Goal: Task Accomplishment & Management: Use online tool/utility

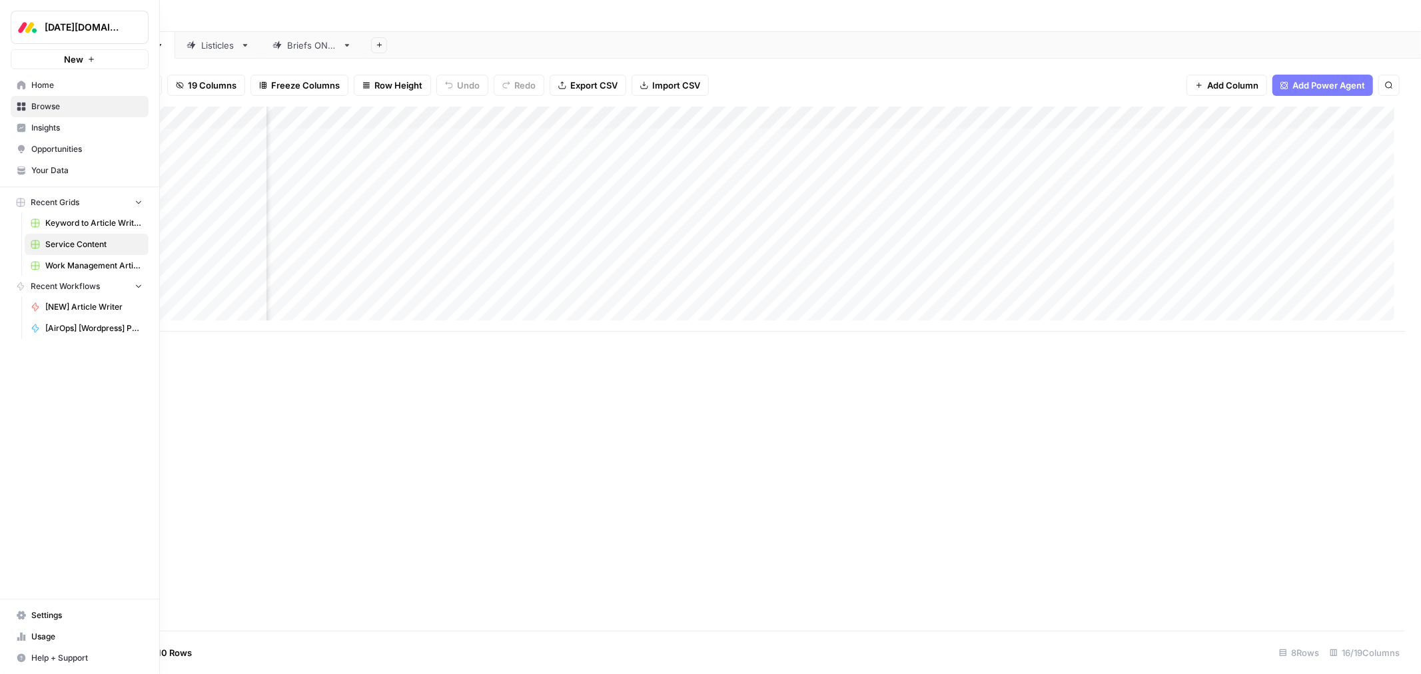
scroll to position [0, 862]
click at [50, 110] on span "Browse" at bounding box center [86, 107] width 111 height 12
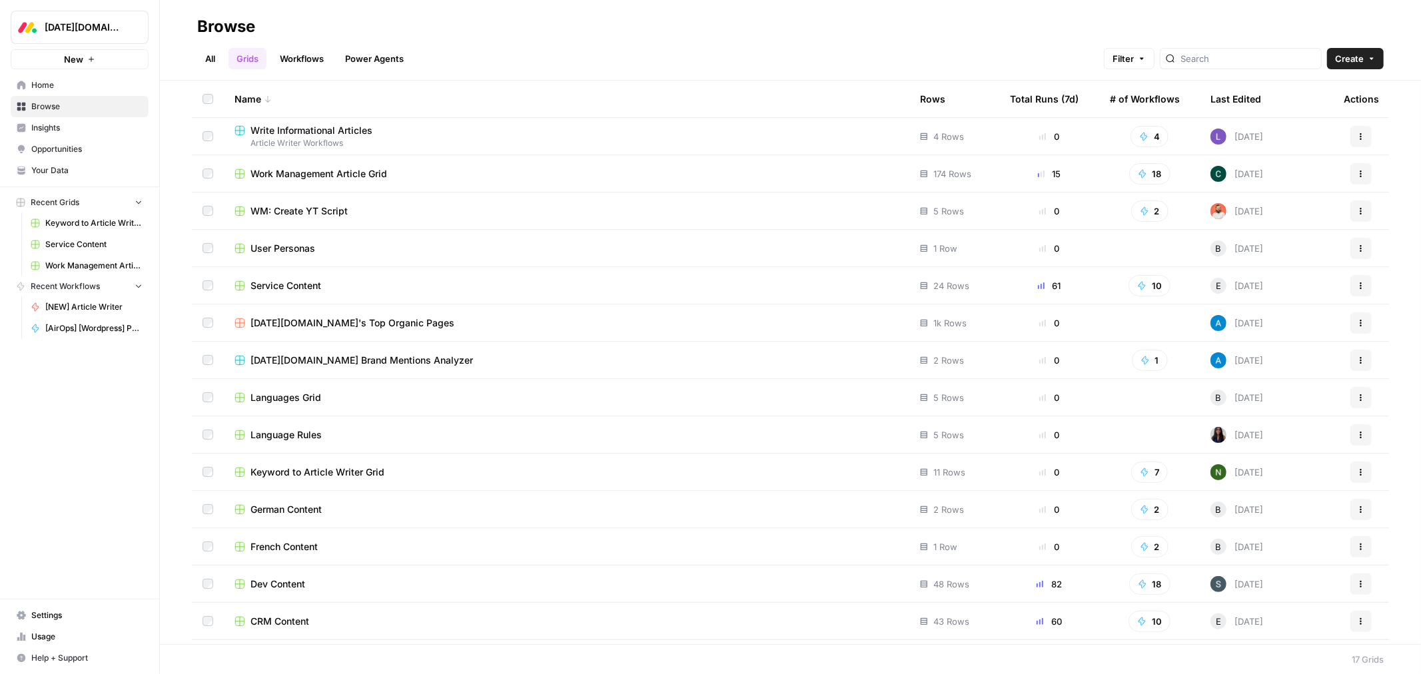
click at [279, 616] on span "CRM Content" at bounding box center [280, 621] width 59 height 13
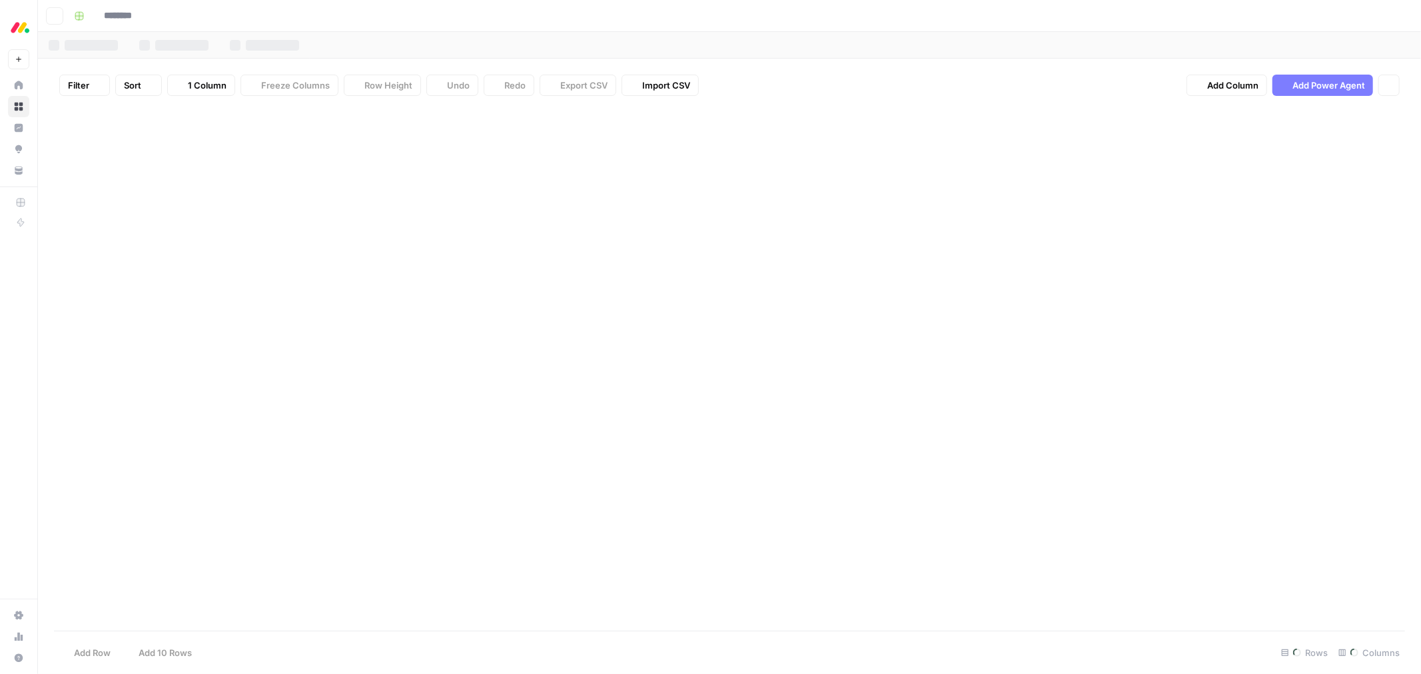
type input "**********"
click at [209, 51] on div "Listicles" at bounding box center [218, 45] width 34 height 13
click at [454, 183] on div "Add Column" at bounding box center [729, 355] width 1351 height 497
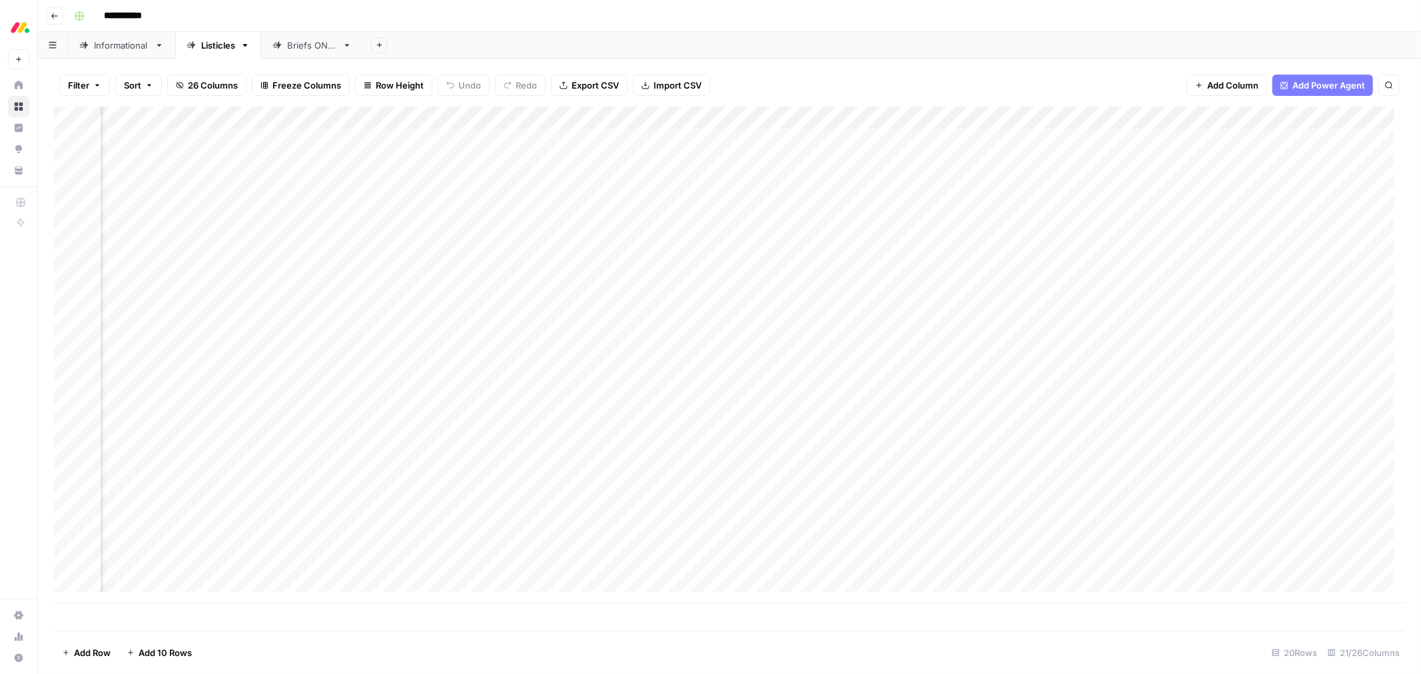
click at [454, 183] on div "Add Column" at bounding box center [729, 355] width 1351 height 497
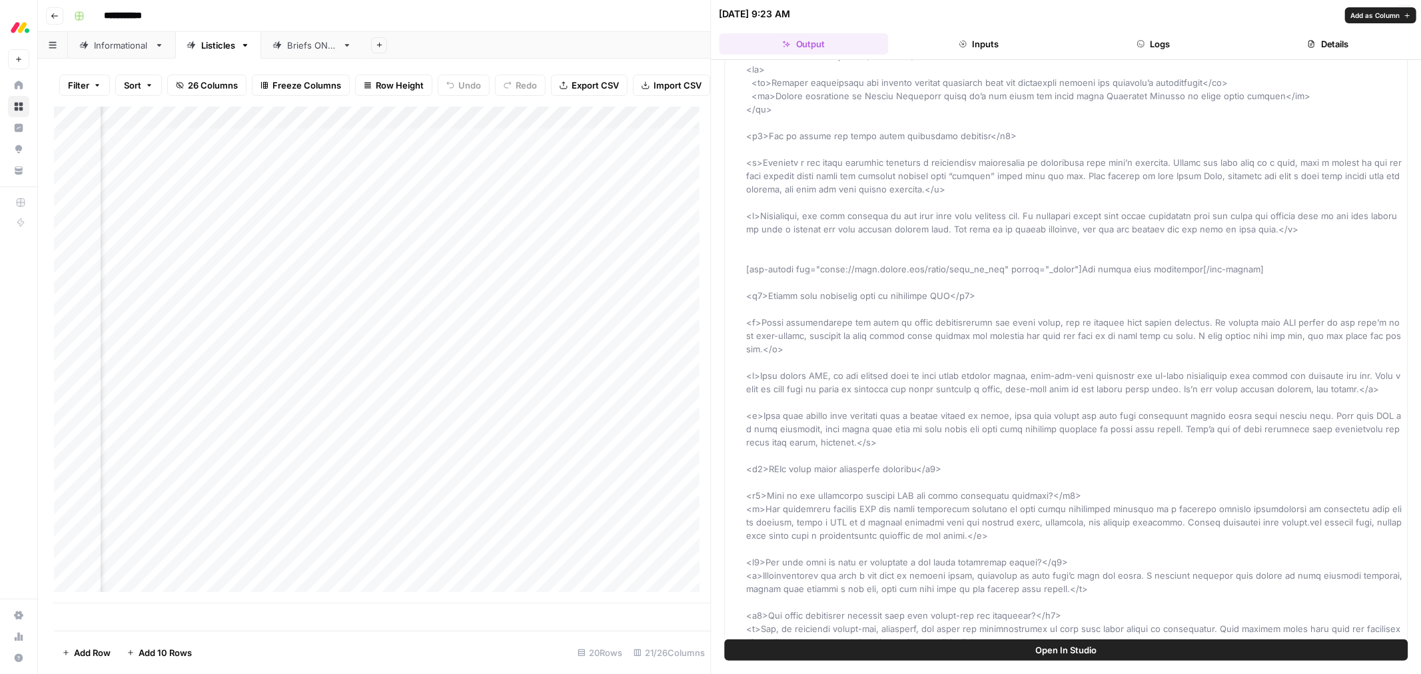
scroll to position [7168, 0]
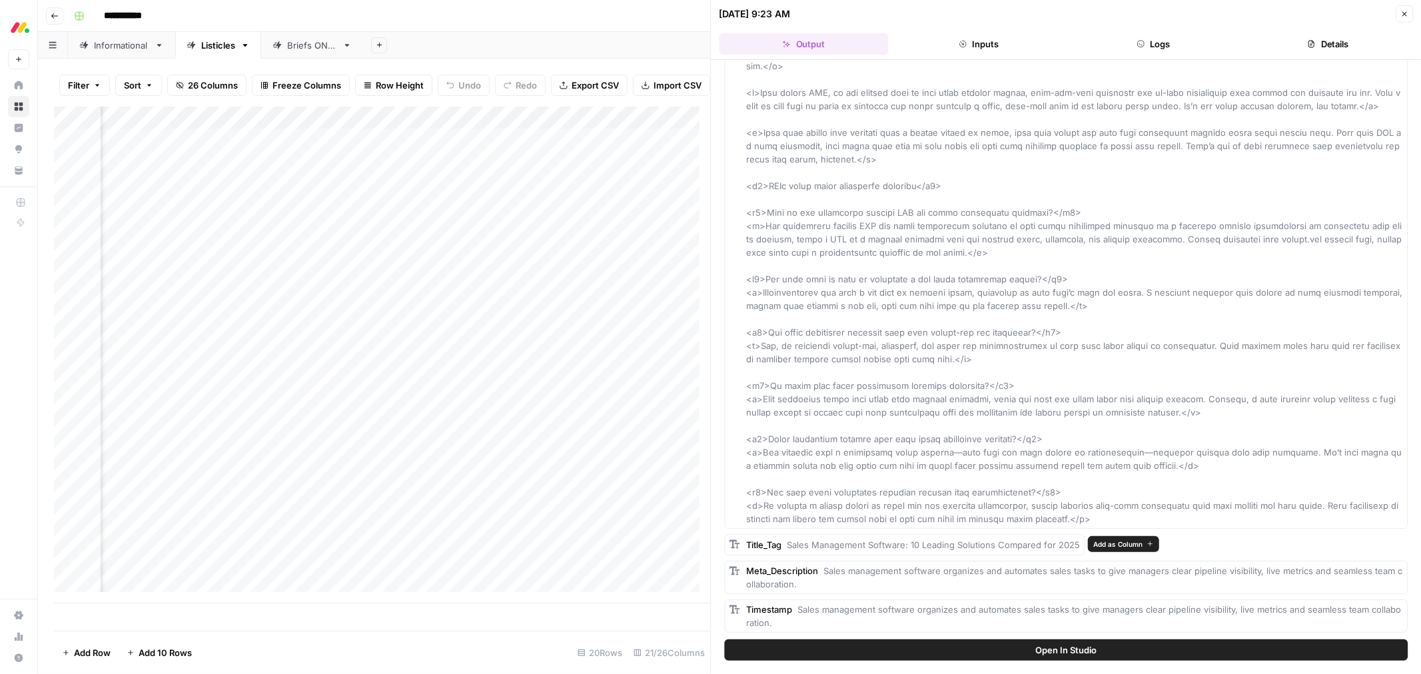
click at [1103, 545] on span "Add as Column" at bounding box center [1117, 544] width 49 height 11
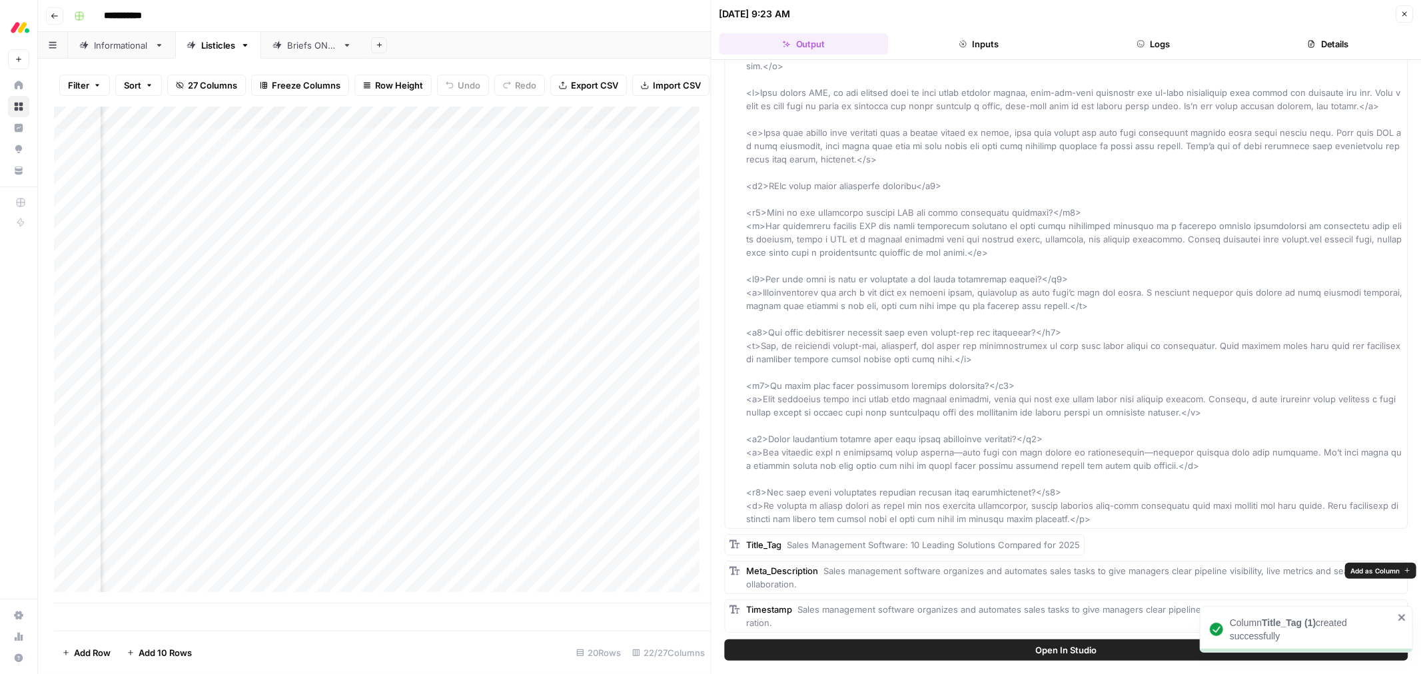
click at [1377, 574] on span "Add as Column" at bounding box center [1375, 571] width 49 height 11
click at [1404, 17] on icon "button" at bounding box center [1405, 14] width 8 height 8
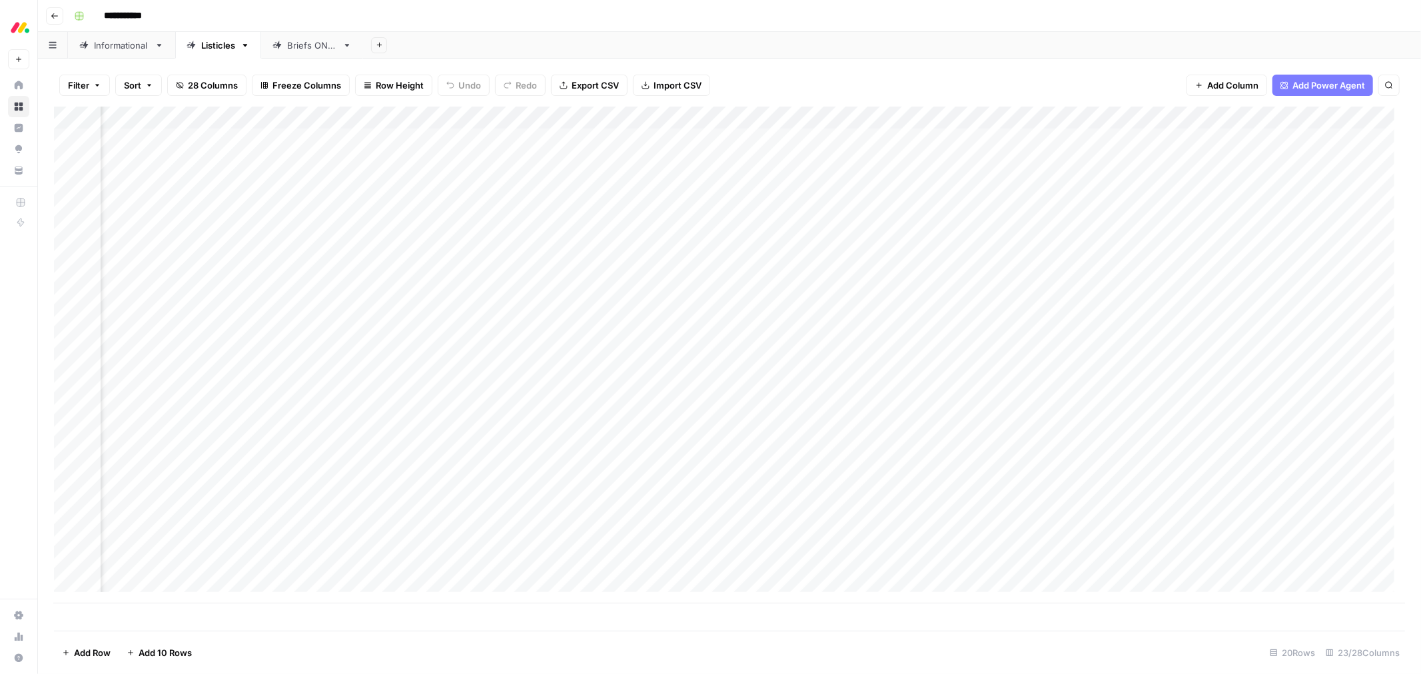
drag, startPoint x: 534, startPoint y: 113, endPoint x: 941, endPoint y: 129, distance: 406.7
click at [941, 129] on div "Add Column" at bounding box center [729, 355] width 1351 height 497
drag, startPoint x: 528, startPoint y: 115, endPoint x: 1001, endPoint y: 135, distance: 473.5
click at [1001, 135] on div "Add Column" at bounding box center [729, 355] width 1351 height 497
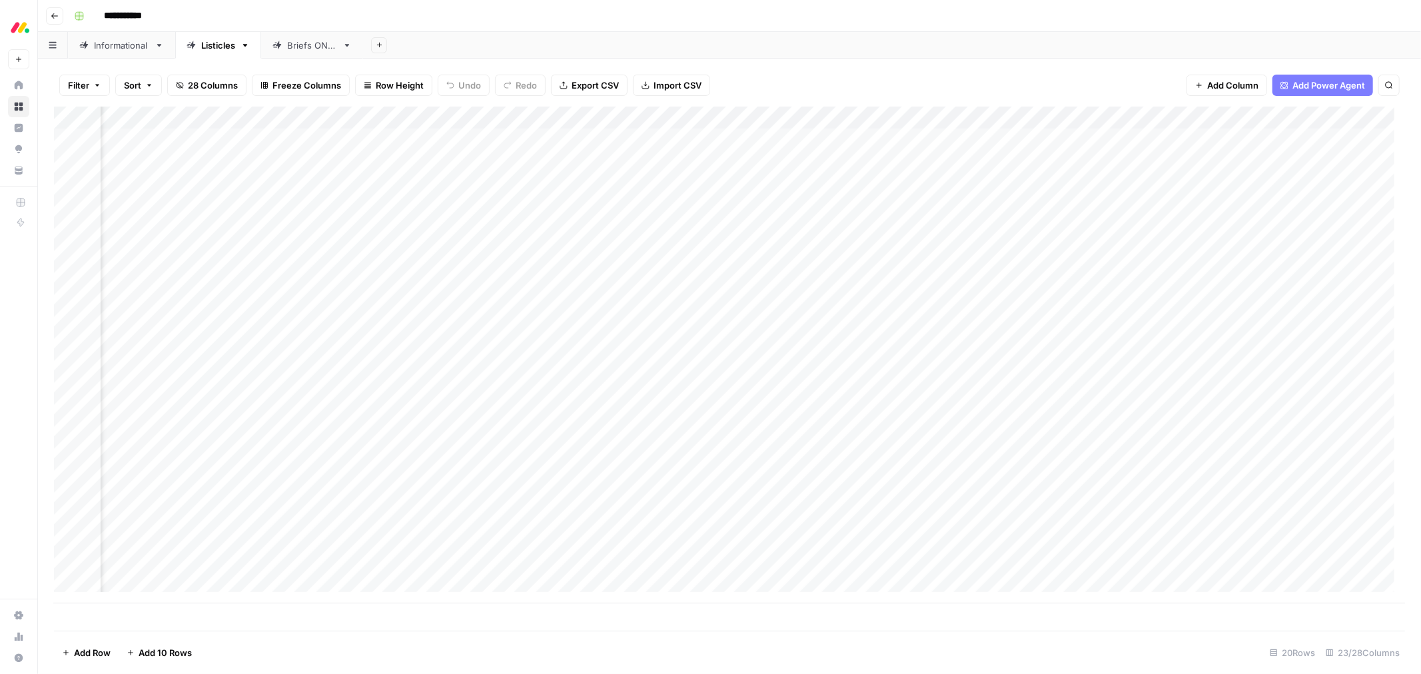
click at [1182, 120] on div "Add Column" at bounding box center [729, 355] width 1351 height 497
click at [1182, 223] on span "Configure Inputs" at bounding box center [1176, 229] width 117 height 13
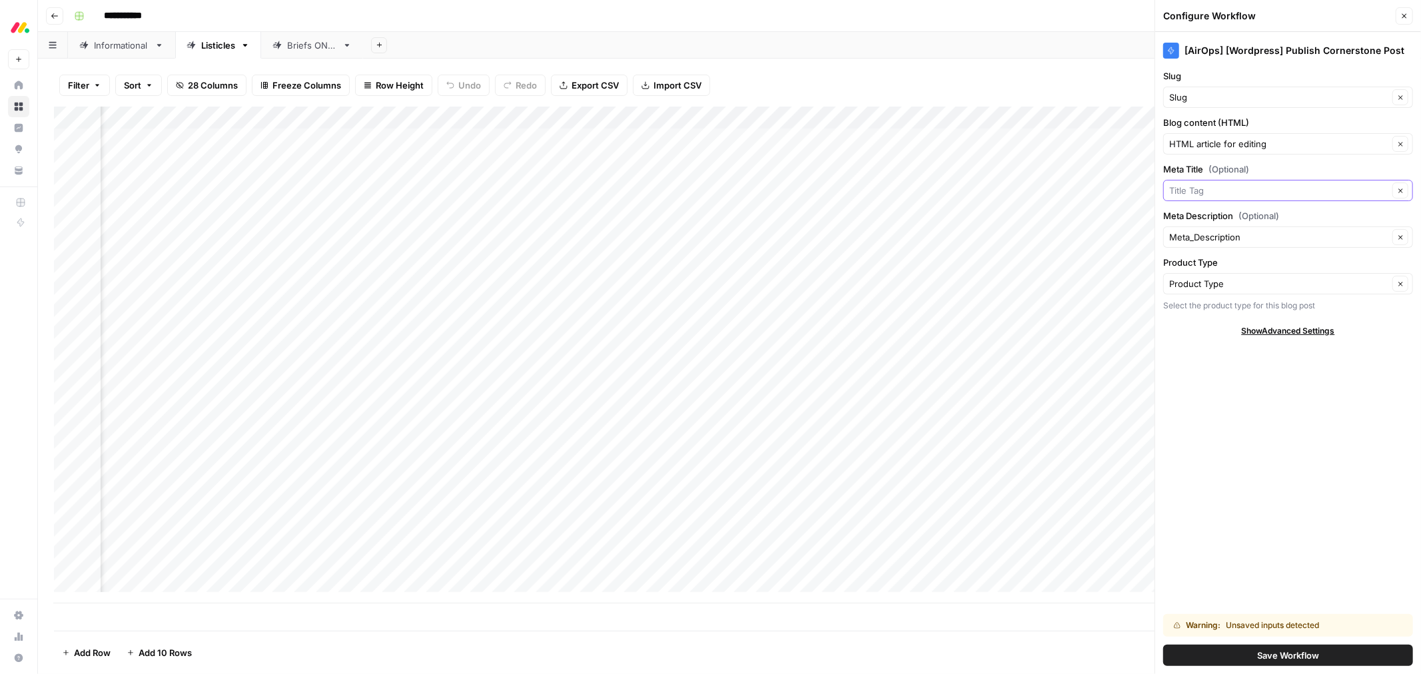
click at [1267, 189] on input "Meta Title (Optional)" at bounding box center [1278, 190] width 219 height 13
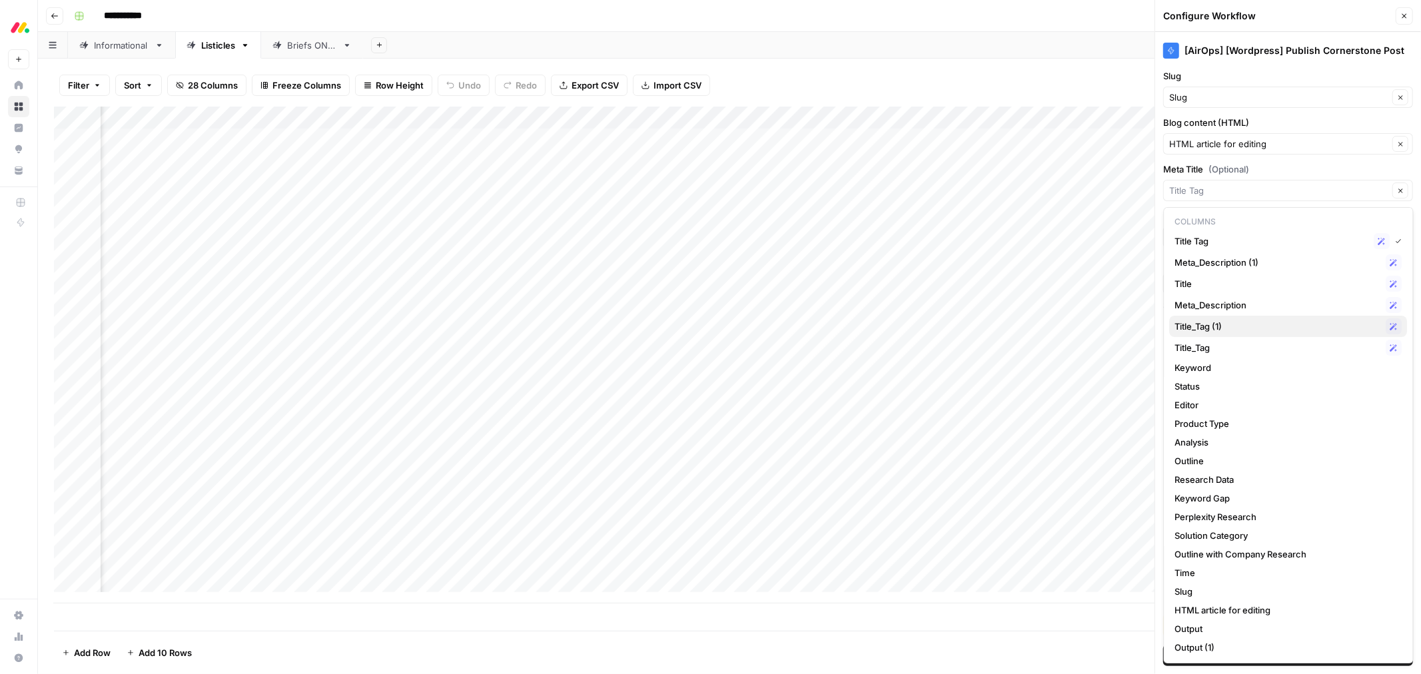
click at [1258, 320] on span "Title_Tag (1)" at bounding box center [1278, 326] width 206 height 13
type input "Title_Tag (1)"
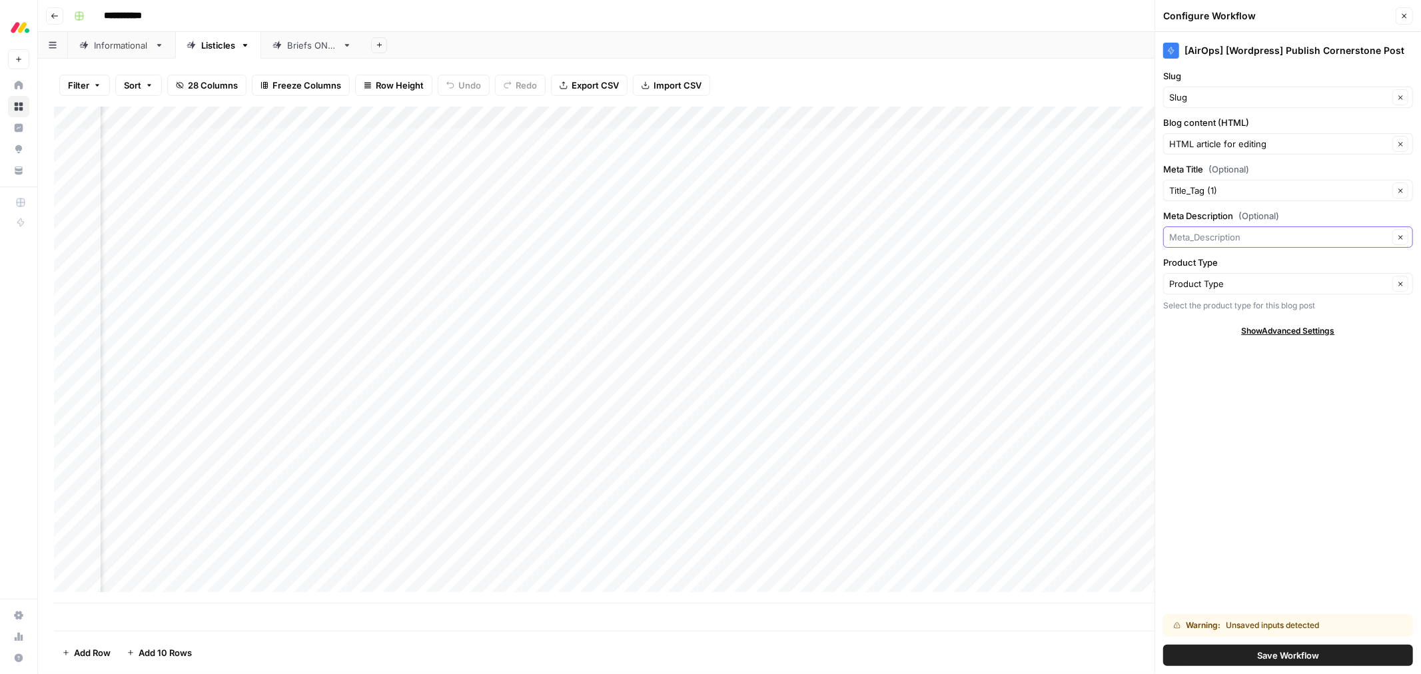
click at [1251, 242] on input "Meta Description (Optional)" at bounding box center [1278, 237] width 219 height 13
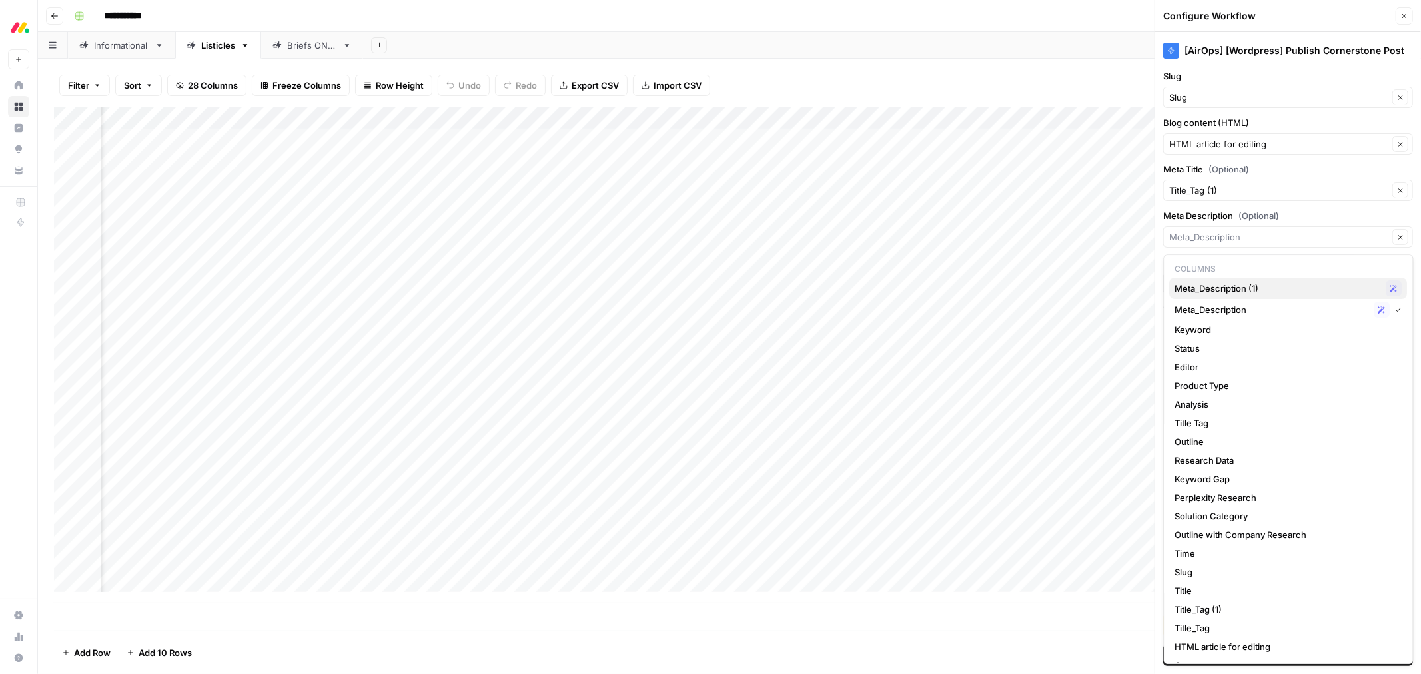
click at [1261, 291] on span "Meta_Description (1)" at bounding box center [1278, 288] width 206 height 13
type input "Meta_Description (1)"
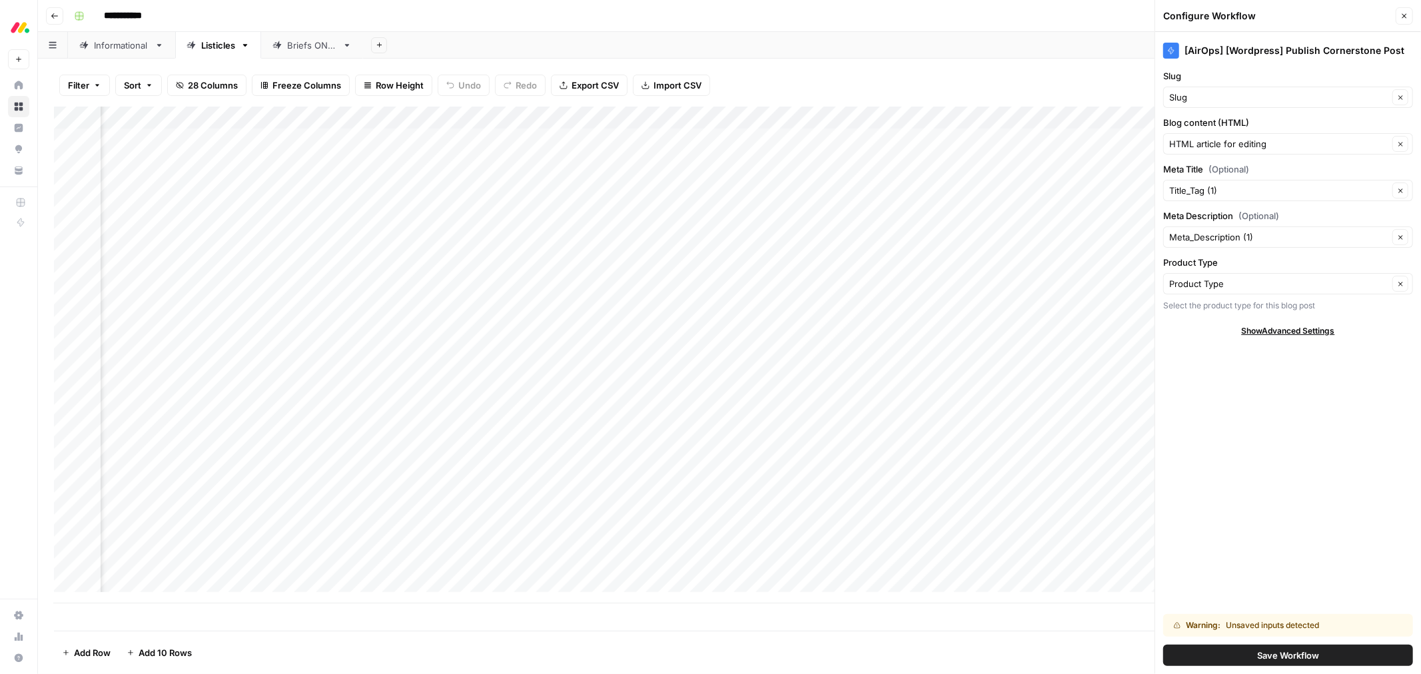
click at [1290, 649] on span "Save Workflow" at bounding box center [1288, 655] width 62 height 13
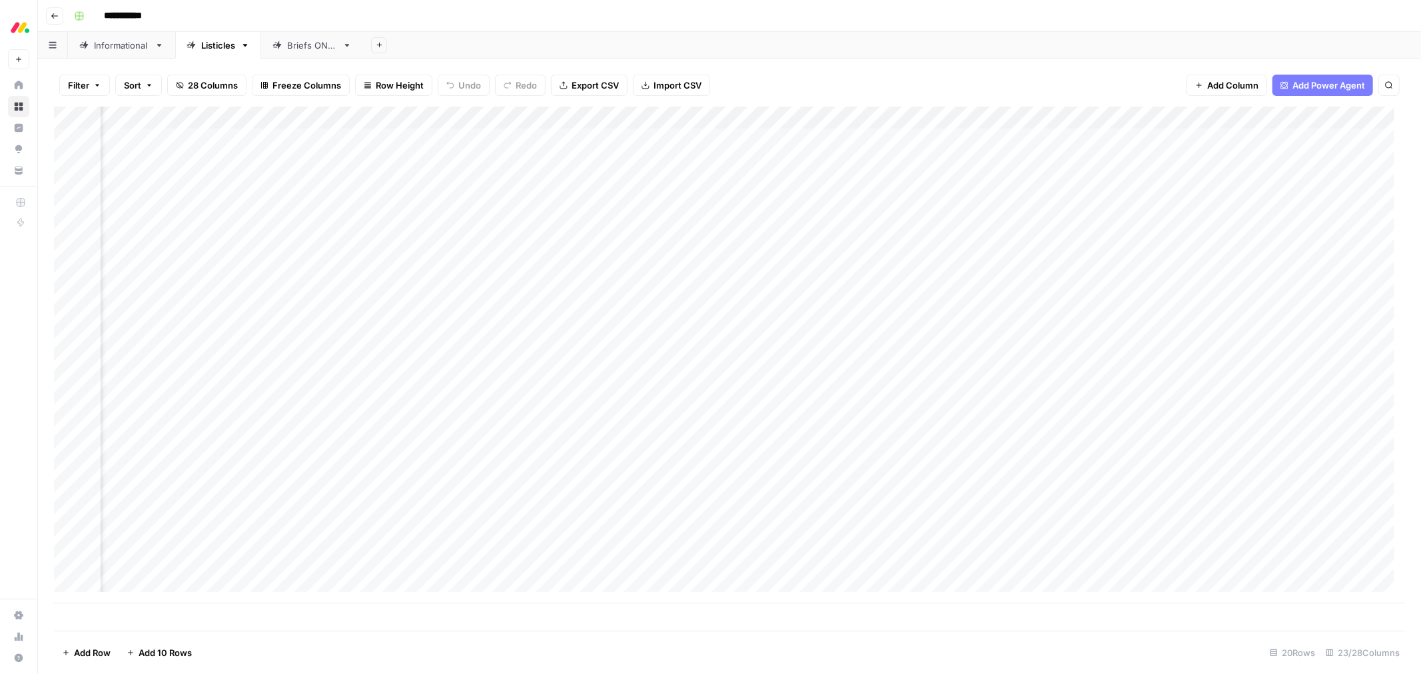
click at [662, 141] on div "Add Column" at bounding box center [729, 355] width 1351 height 497
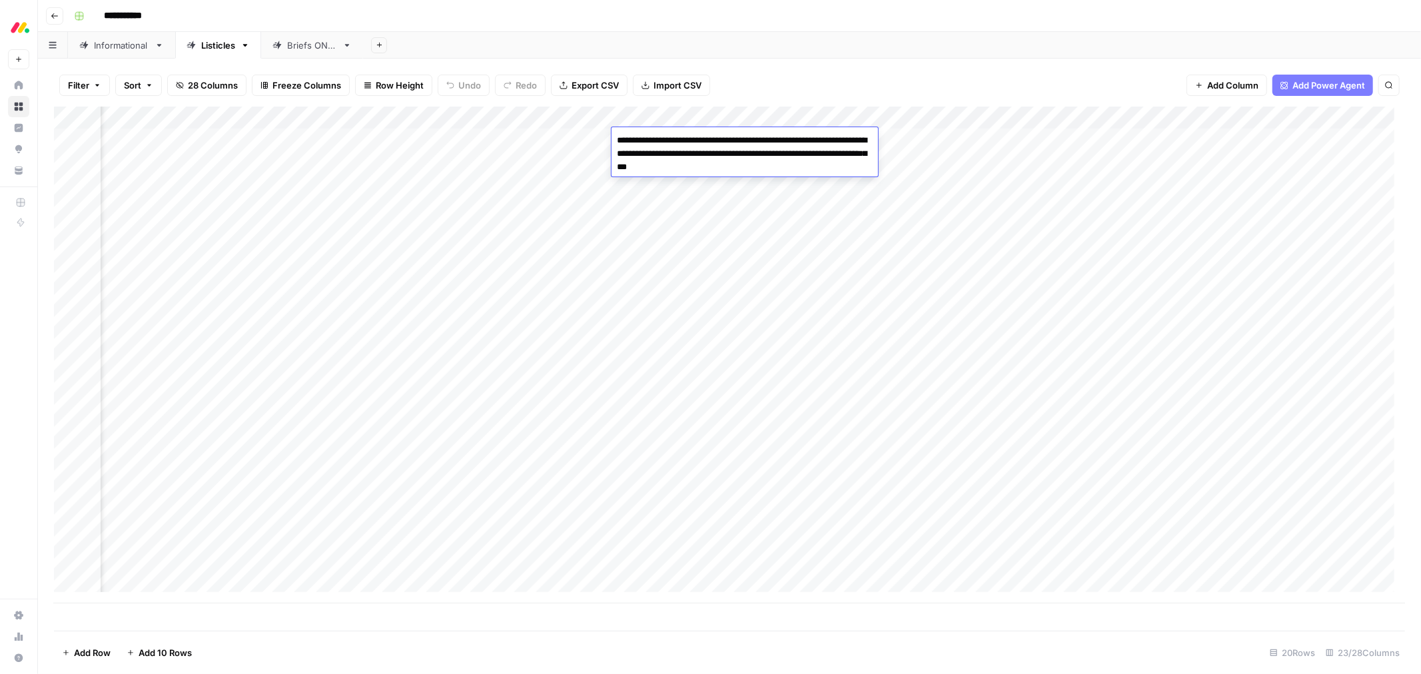
click at [662, 141] on textarea "**********" at bounding box center [745, 153] width 267 height 45
click at [566, 135] on div "Add Column" at bounding box center [729, 355] width 1351 height 497
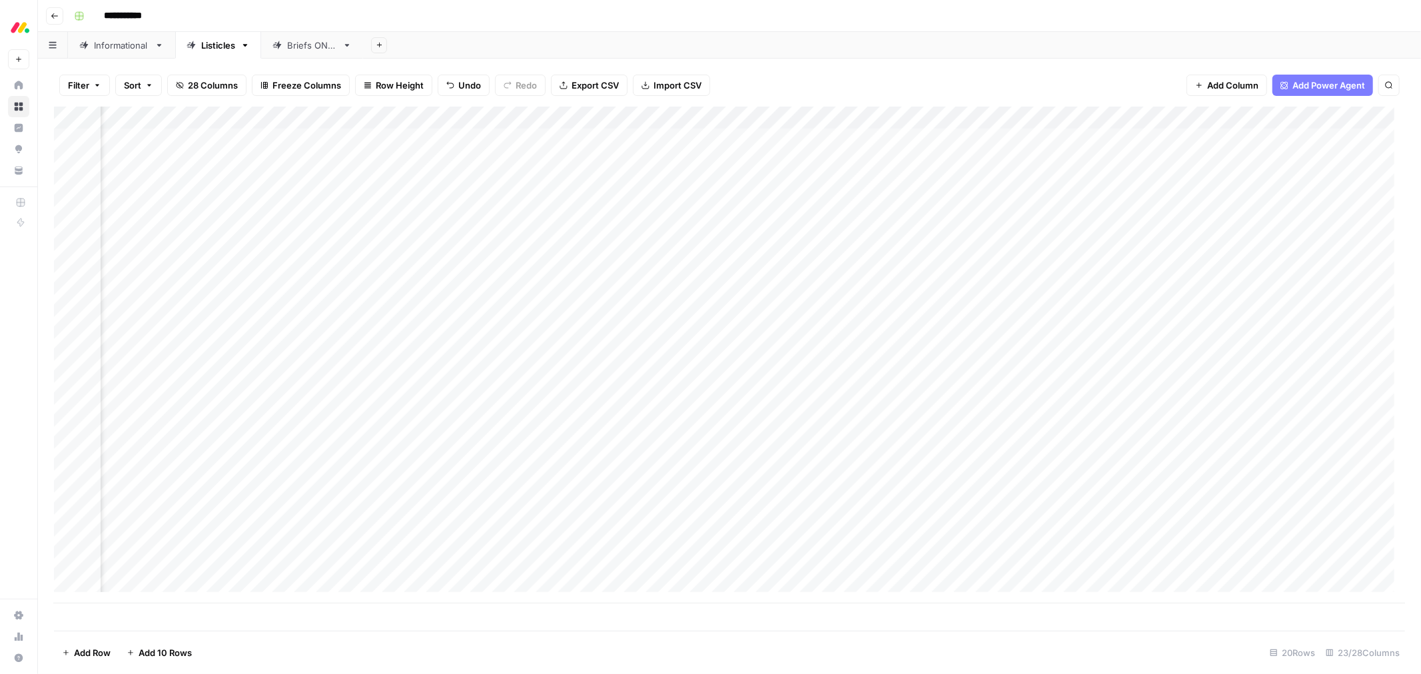
click at [565, 136] on div "Add Column" at bounding box center [729, 355] width 1351 height 497
type textarea "**********"
click at [770, 81] on div "Filter Sort 28 Columns Freeze Columns Row Height Undo Redo Export CSV Import CS…" at bounding box center [729, 85] width 1351 height 43
click at [674, 159] on div "Add Column" at bounding box center [729, 355] width 1351 height 497
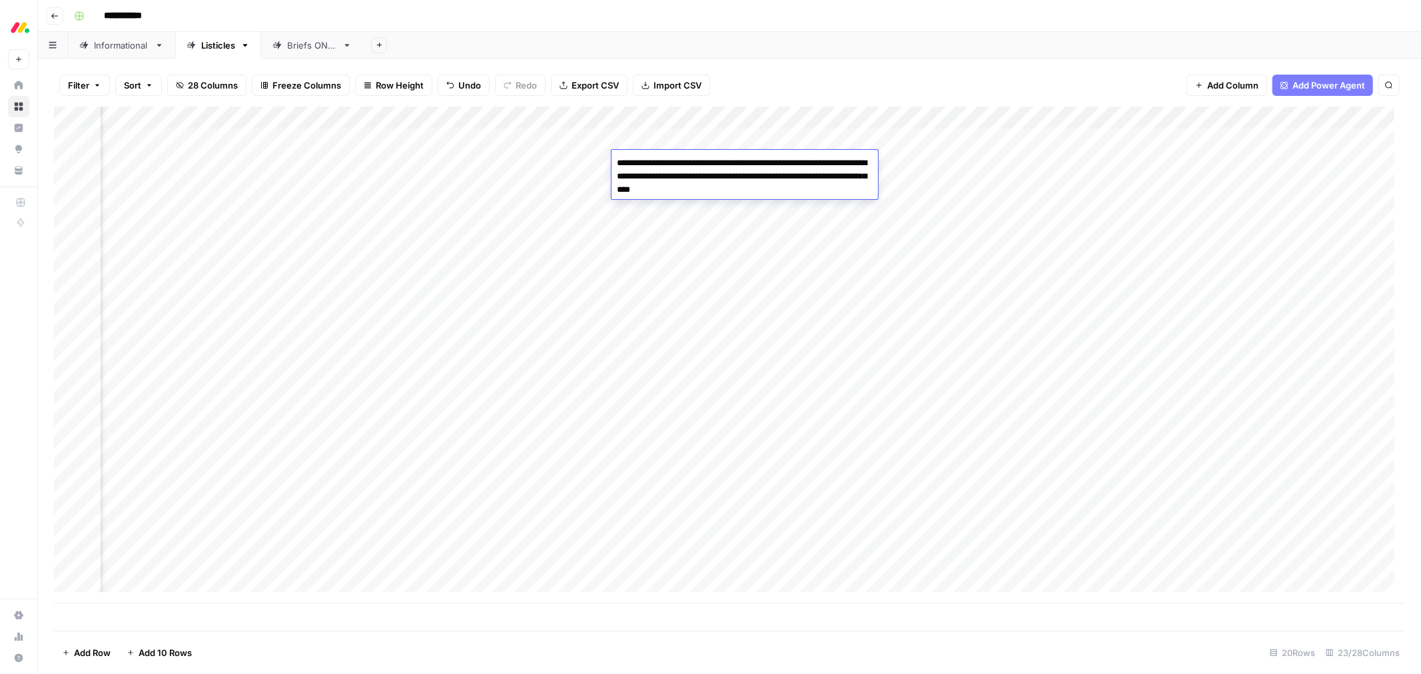
click at [674, 159] on textarea "**********" at bounding box center [745, 176] width 267 height 45
click at [584, 163] on div "Add Column" at bounding box center [729, 355] width 1351 height 497
click at [584, 163] on textarea at bounding box center [598, 163] width 213 height 19
type textarea "**********"
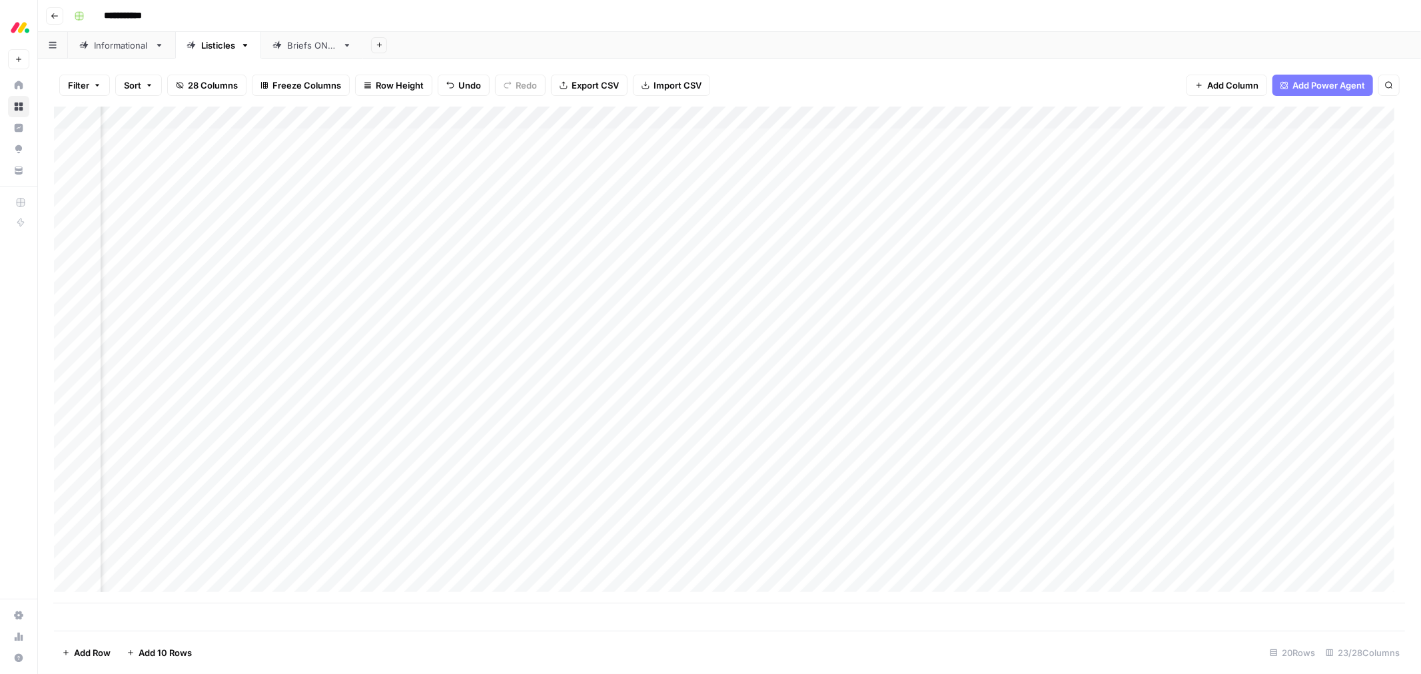
click at [824, 82] on div "Filter Sort 28 Columns Freeze Columns Row Height Undo Redo Export CSV Import CS…" at bounding box center [729, 85] width 1351 height 43
click at [897, 141] on div "Add Column" at bounding box center [729, 355] width 1351 height 497
click at [897, 141] on textarea "**********" at bounding box center [983, 140] width 262 height 19
click at [825, 140] on div "Add Column" at bounding box center [729, 355] width 1351 height 497
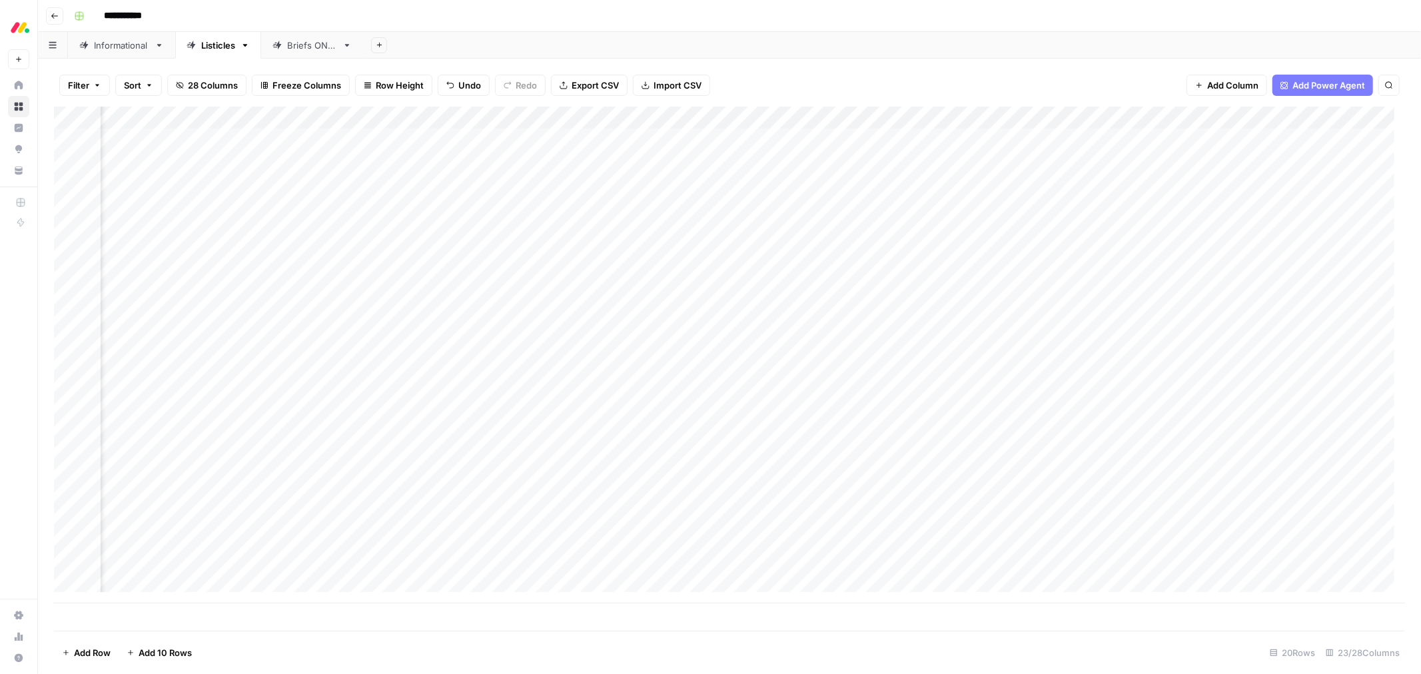
click at [882, 163] on div "Add Column" at bounding box center [729, 355] width 1351 height 497
click at [882, 163] on textarea "**********" at bounding box center [973, 163] width 243 height 19
click at [804, 163] on div "Add Column" at bounding box center [729, 355] width 1351 height 497
click at [816, 160] on div "Add Column" at bounding box center [729, 355] width 1351 height 497
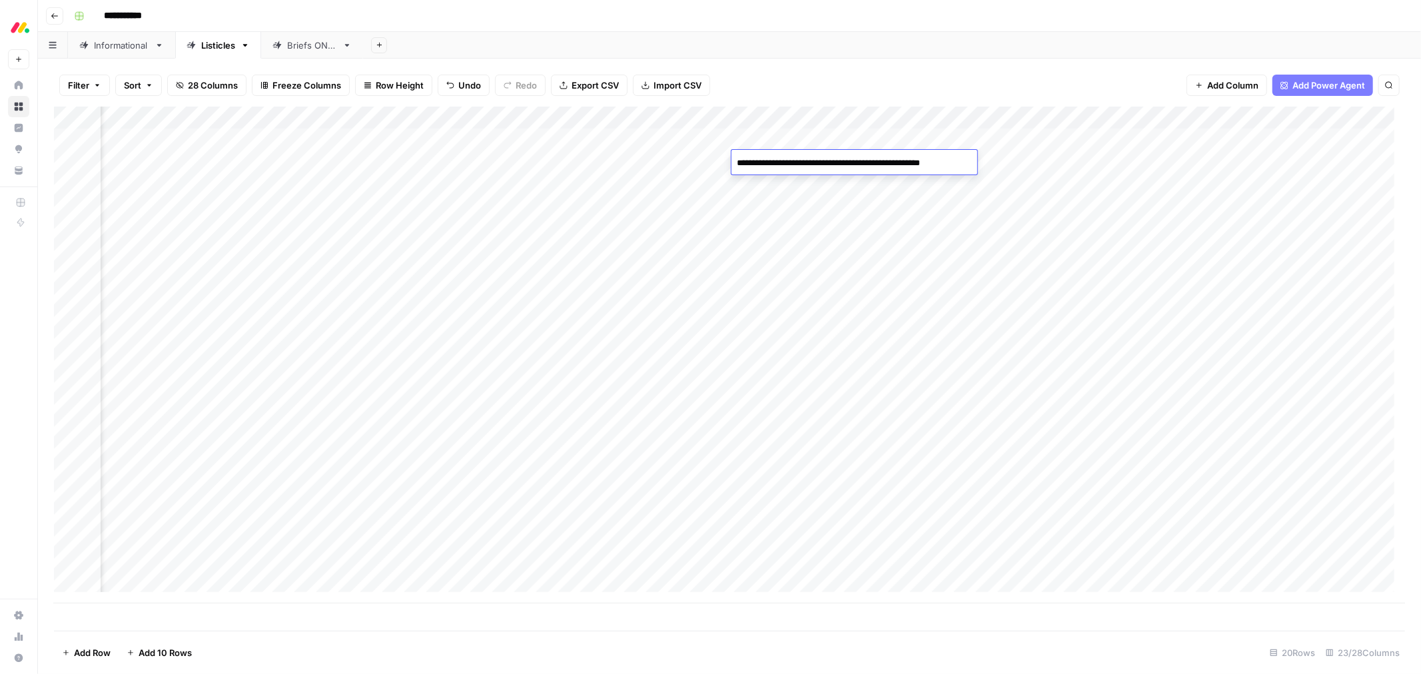
click at [828, 80] on div "Filter Sort 28 Columns Freeze Columns Row Height Undo Redo Export CSV Import CS…" at bounding box center [729, 85] width 1351 height 43
click at [720, 119] on div "Add Column" at bounding box center [729, 355] width 1351 height 497
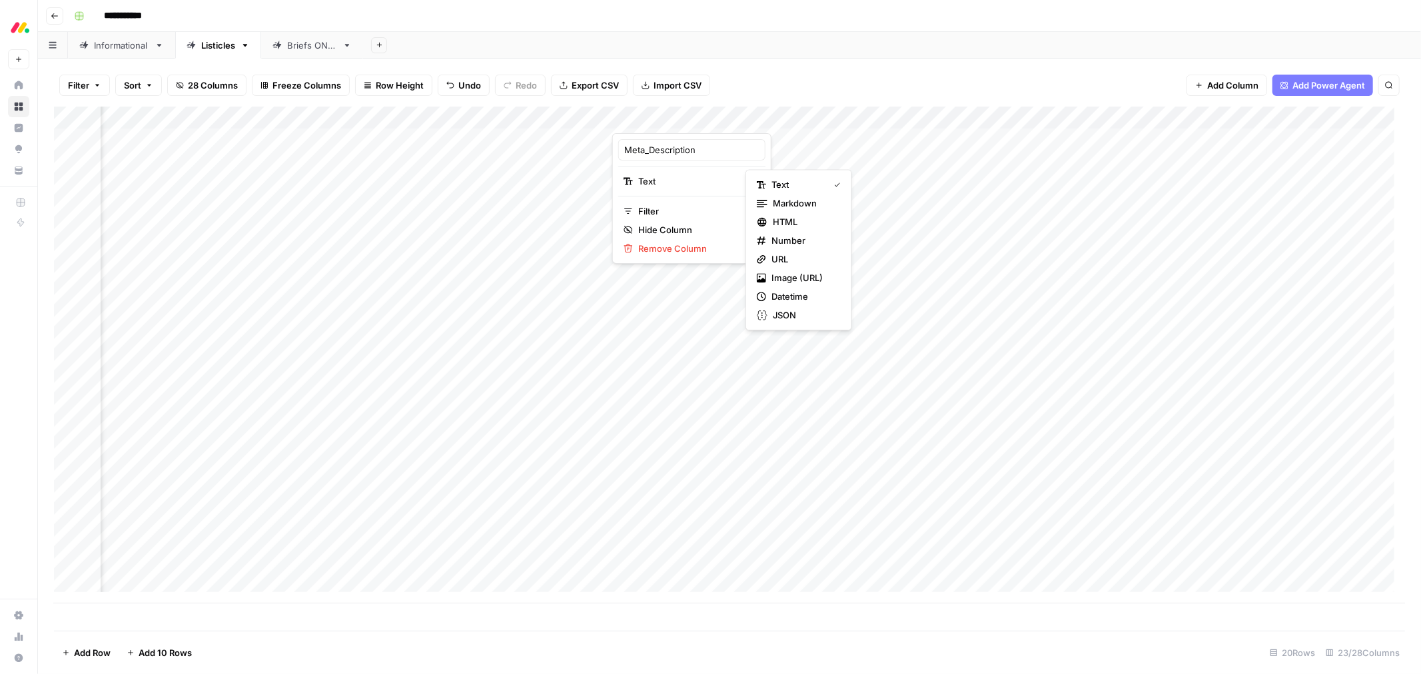
click at [685, 249] on html "**********" at bounding box center [710, 337] width 1421 height 674
click at [724, 117] on div "Add Column" at bounding box center [729, 355] width 1351 height 497
click at [685, 251] on span "Remove Column" at bounding box center [696, 248] width 117 height 13
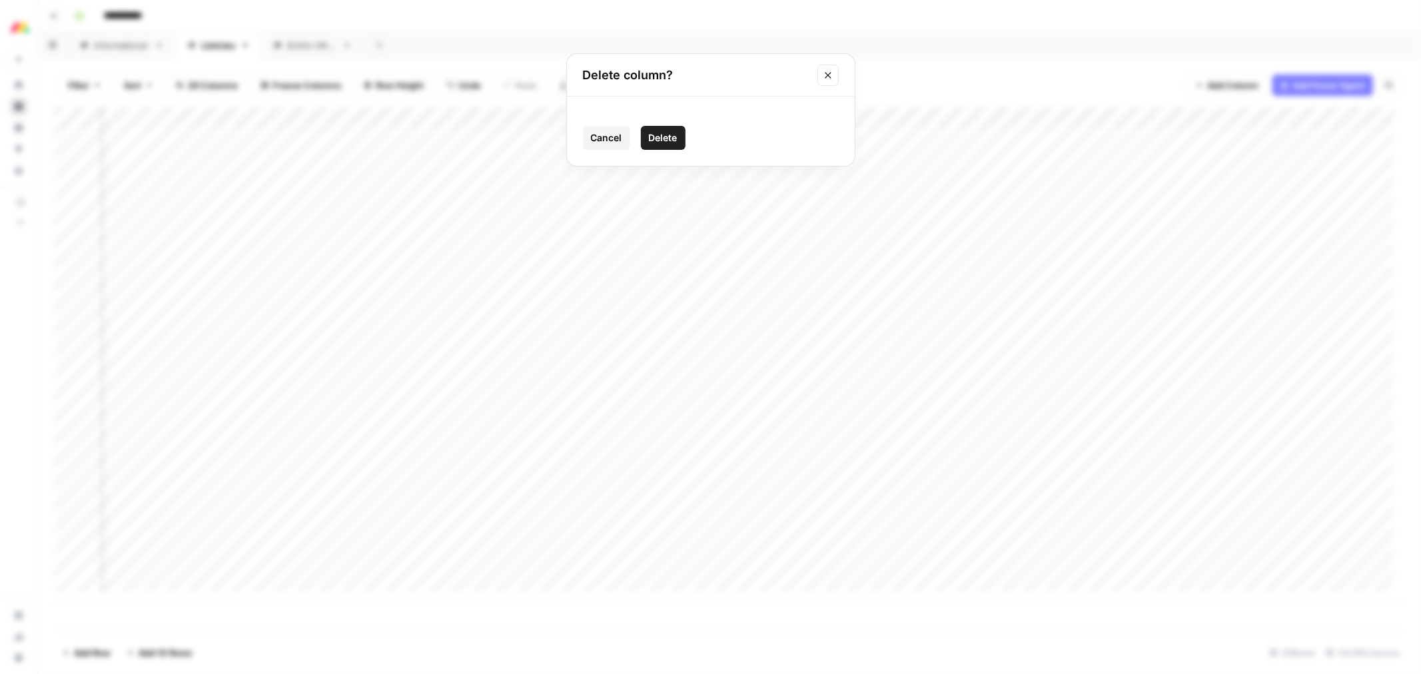
click at [669, 141] on span "Delete" at bounding box center [663, 137] width 29 height 13
click at [842, 118] on div "Add Column" at bounding box center [729, 355] width 1351 height 497
click at [824, 247] on span "Remove Column" at bounding box center [816, 248] width 117 height 13
click at [667, 135] on span "Delete" at bounding box center [663, 137] width 29 height 13
